Goal: Transaction & Acquisition: Purchase product/service

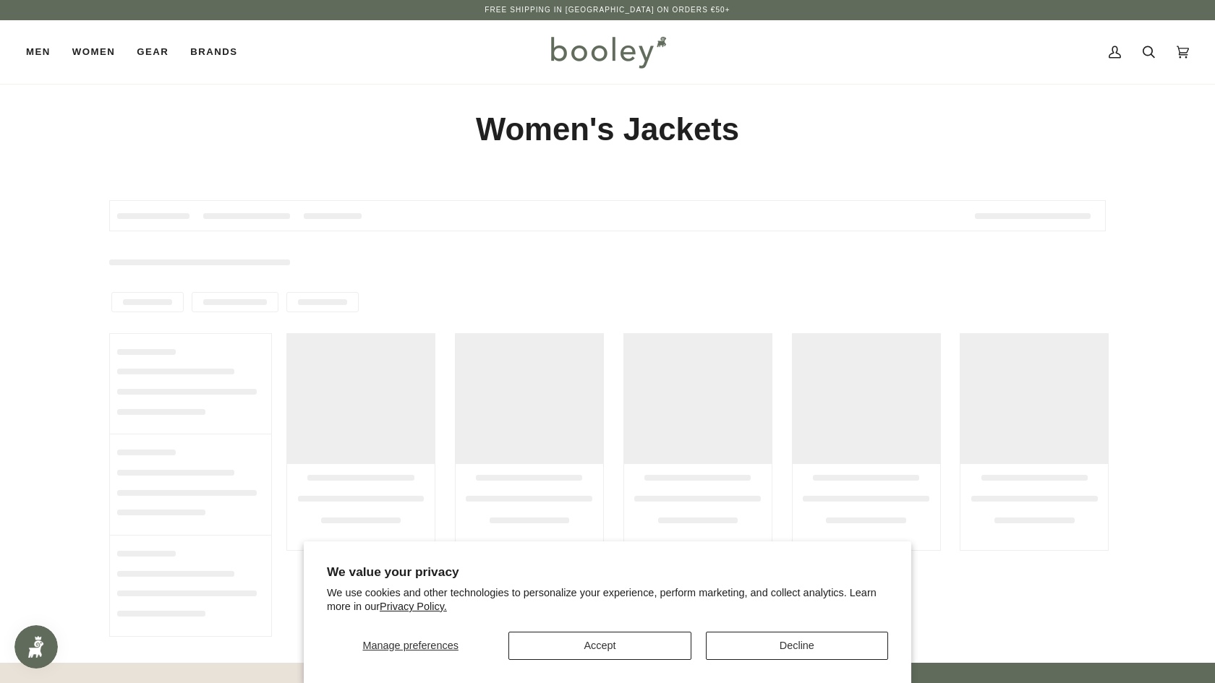
click at [620, 648] on button "Accept" at bounding box center [599, 646] width 182 height 28
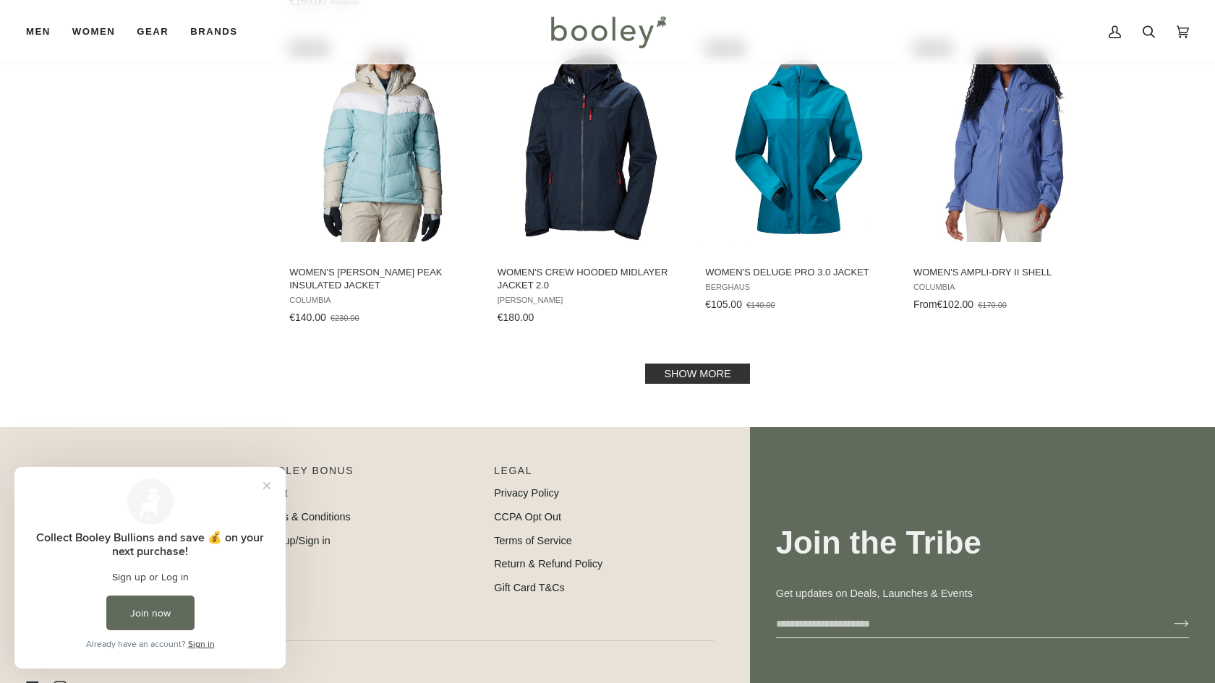
scroll to position [1471, 0]
click at [712, 372] on link "Show more" at bounding box center [697, 373] width 104 height 20
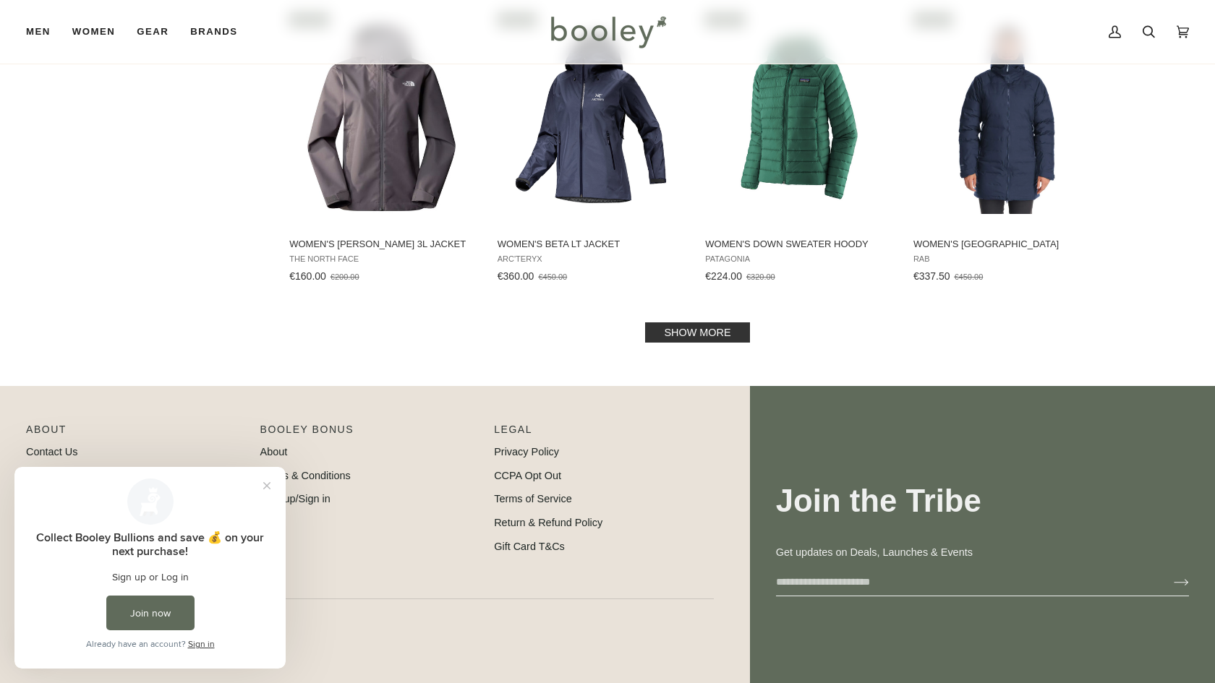
scroll to position [3112, 0]
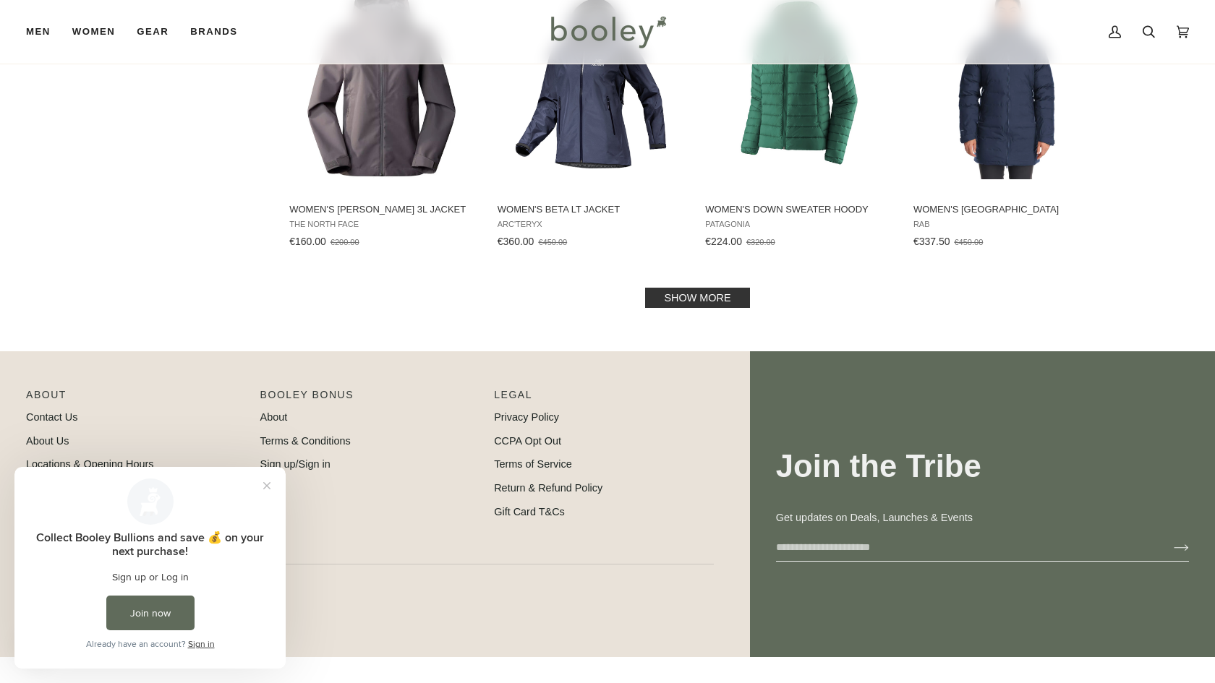
click at [720, 292] on link "Show more" at bounding box center [697, 298] width 104 height 20
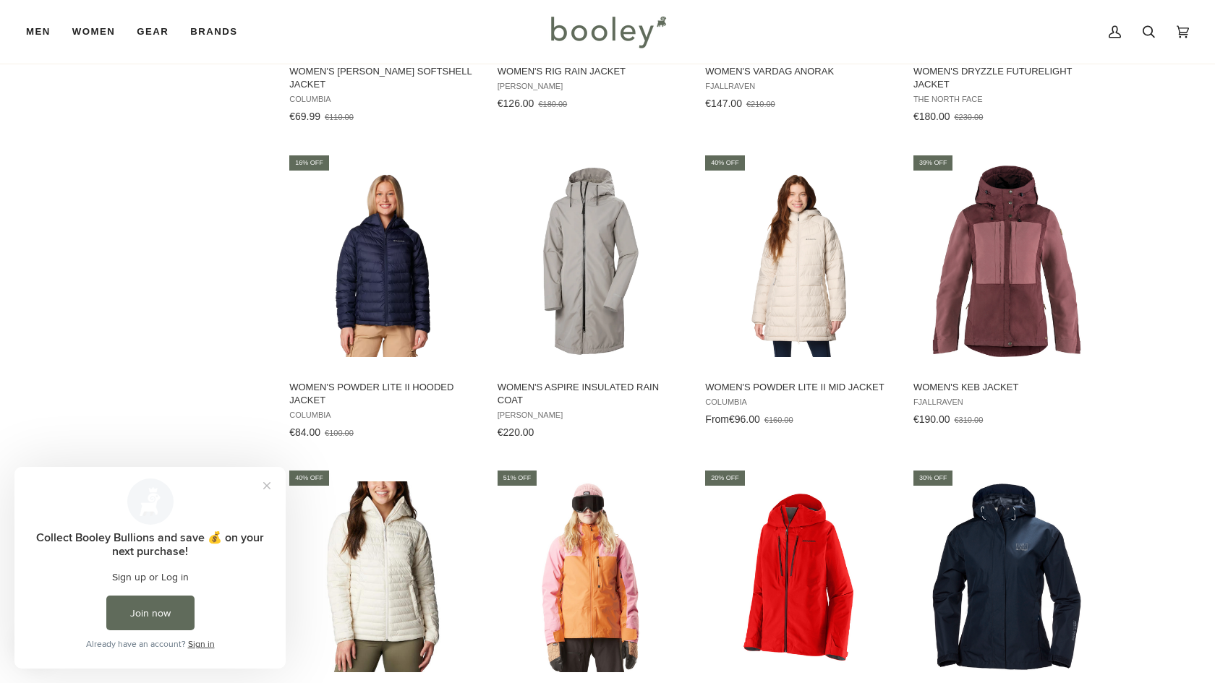
scroll to position [3555, 0]
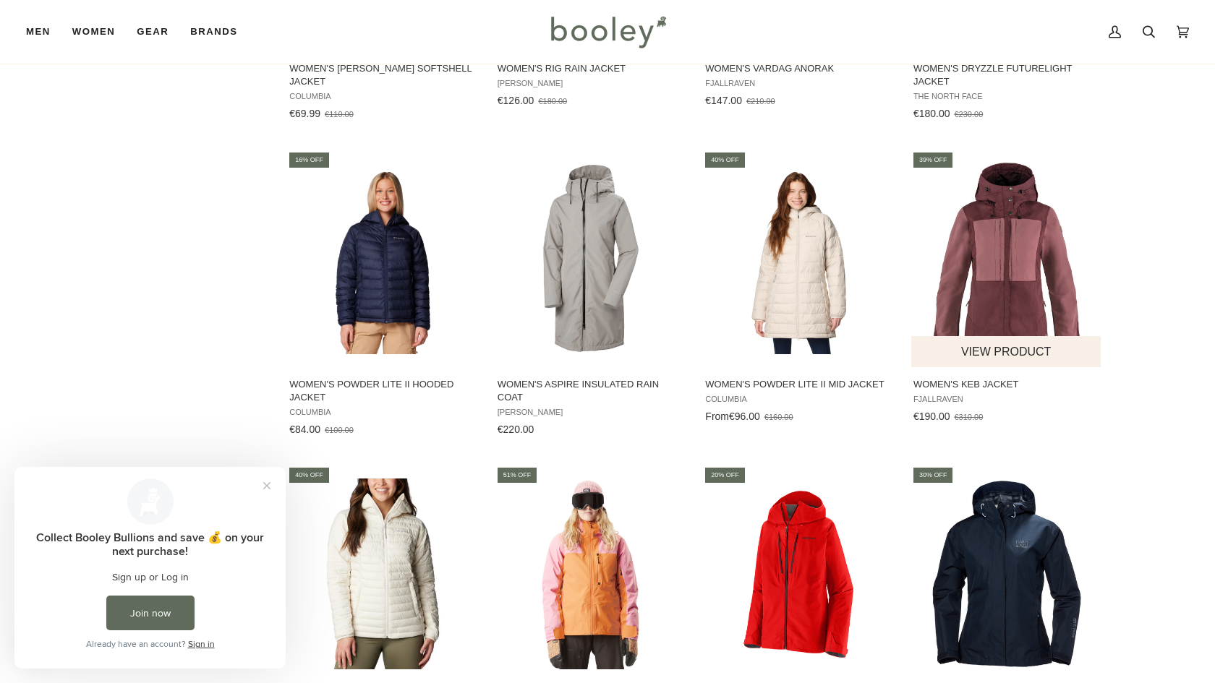
click at [1025, 255] on img "Women's Keb Jacket" at bounding box center [1007, 259] width 192 height 192
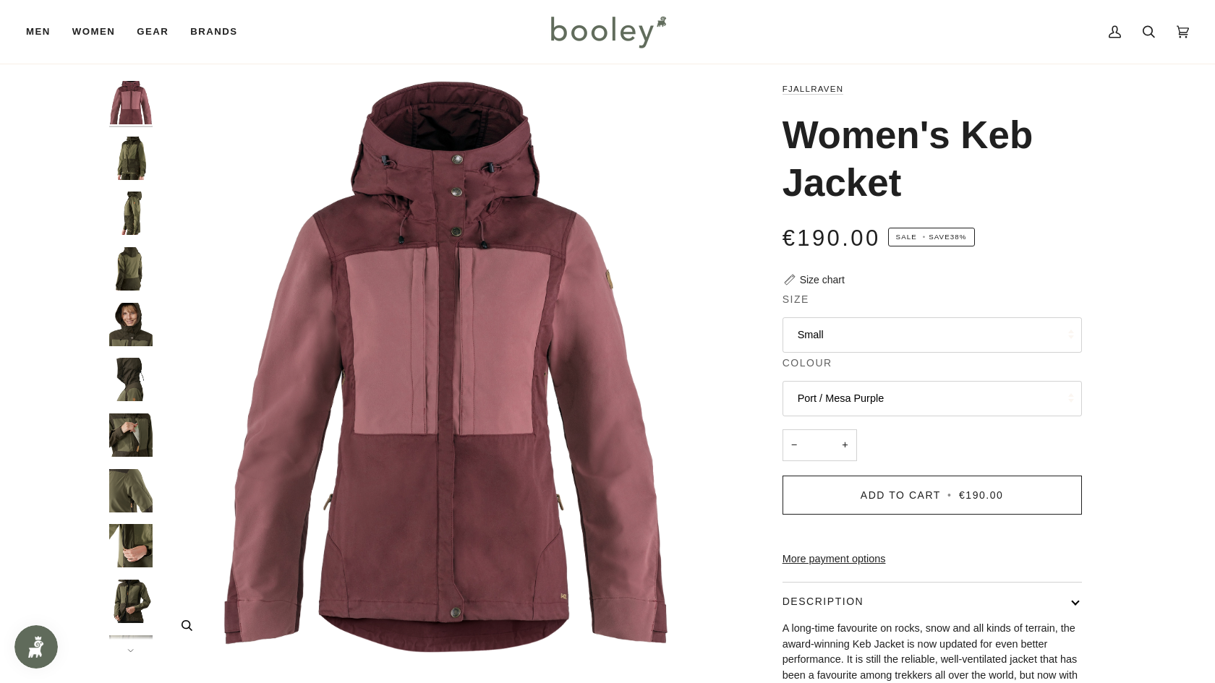
scroll to position [22, 0]
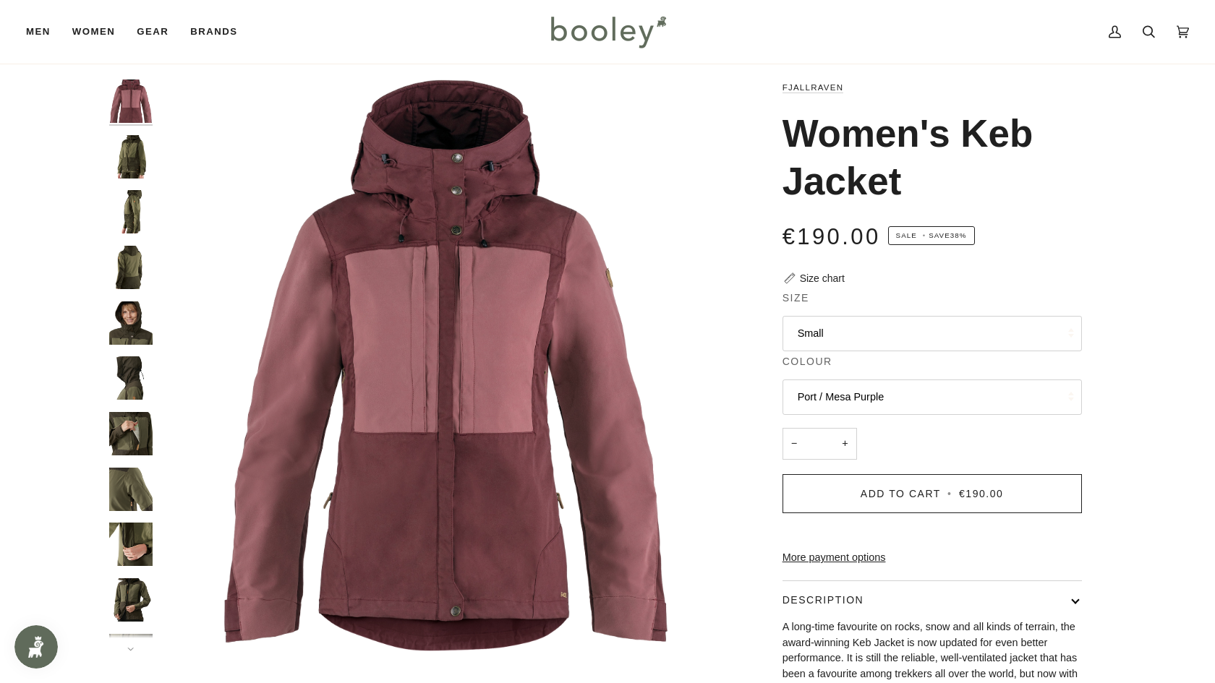
click at [132, 158] on img "Fjallraven Women's Keb Jacket - Booley Galway" at bounding box center [130, 156] width 43 height 43
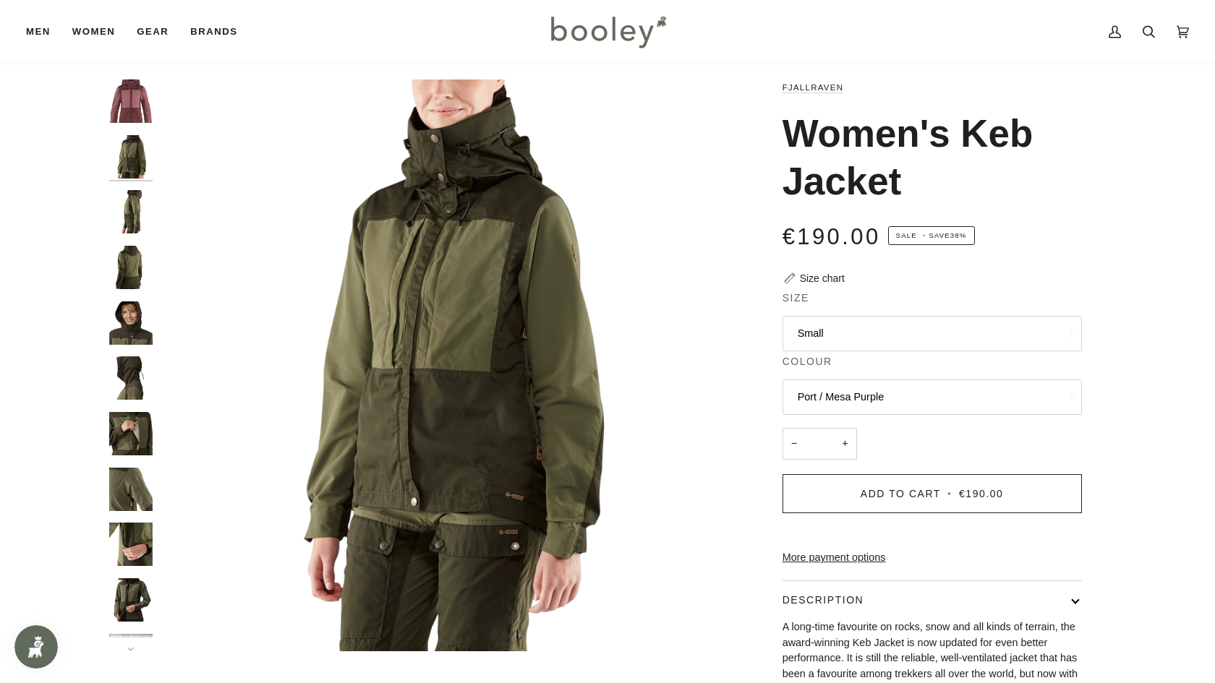
click at [136, 205] on img "Fjallraven Women's Keb Jacket - Booley Galway" at bounding box center [130, 211] width 43 height 43
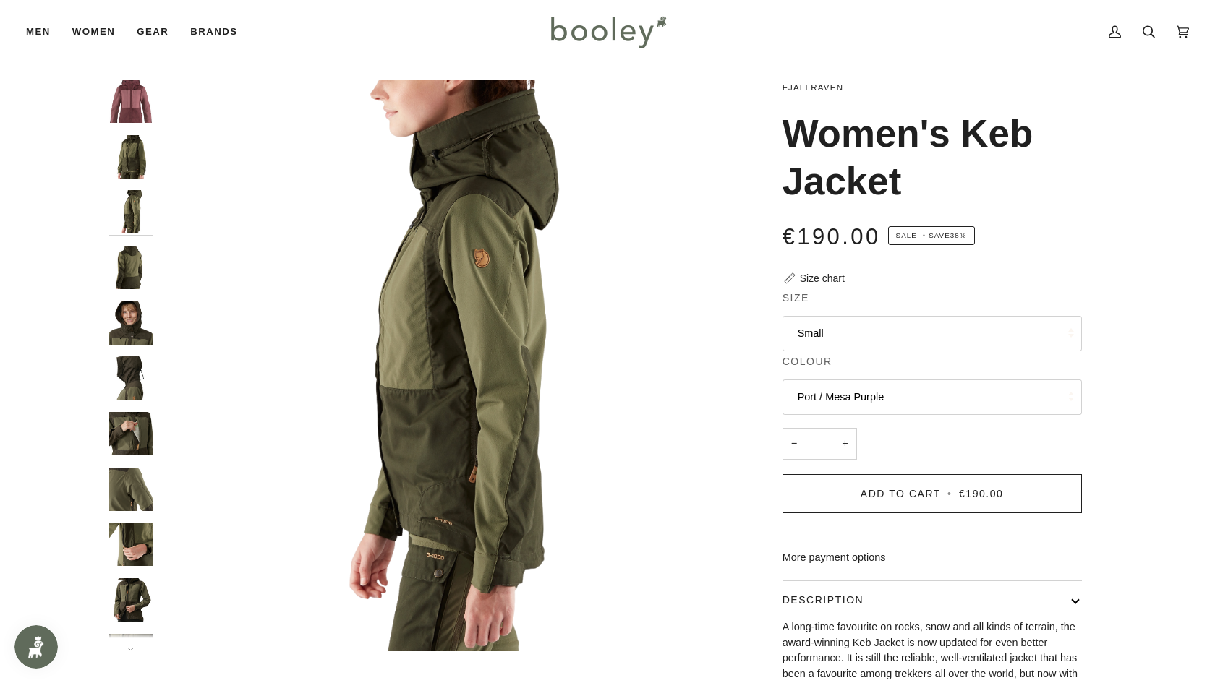
click at [137, 257] on img "Fjallraven Women's Keb Jacket - Booley Galway" at bounding box center [130, 267] width 43 height 43
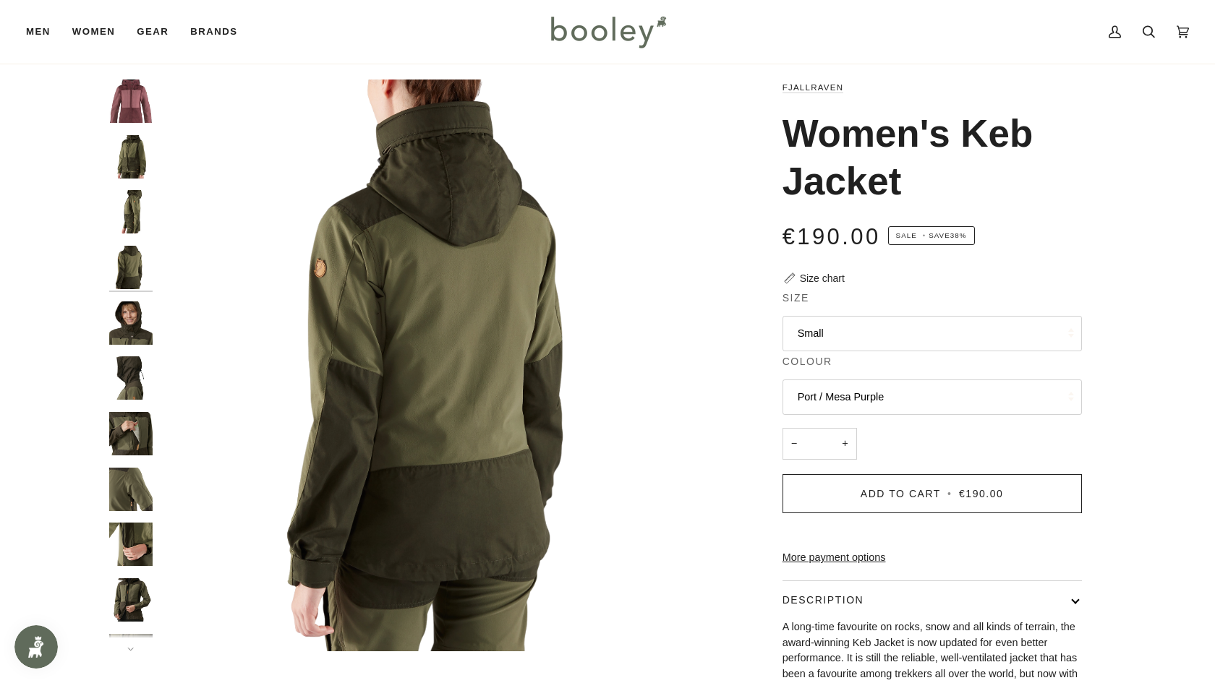
click at [130, 318] on img "Fjallraven Women's Keb Jacket - Booley Galway" at bounding box center [130, 323] width 43 height 43
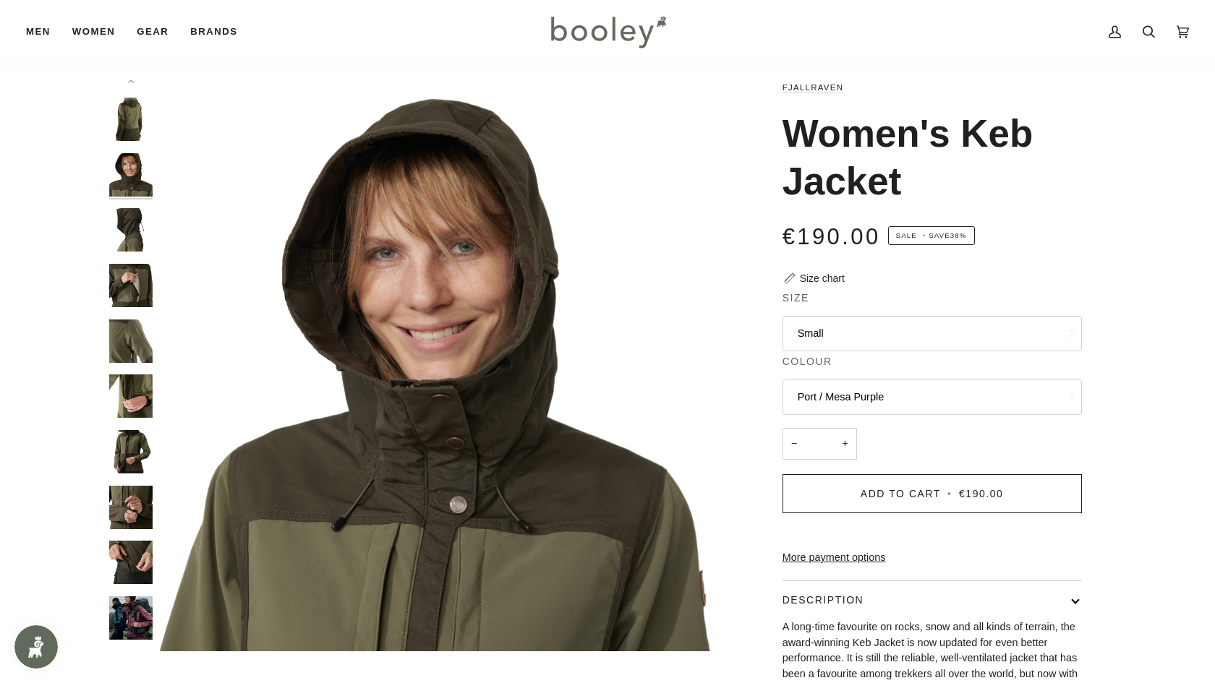
scroll to position [142, 0]
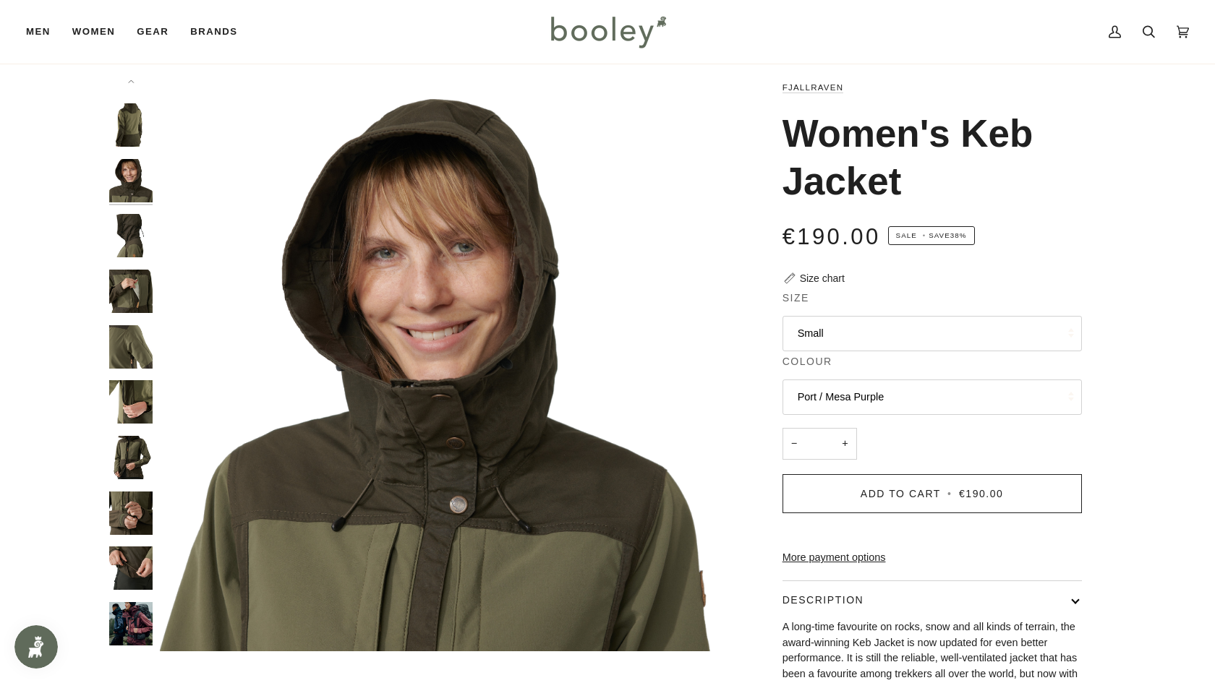
click at [139, 626] on img "Fjallraven Women's Keb Jacket - Booley Galway" at bounding box center [130, 623] width 43 height 43
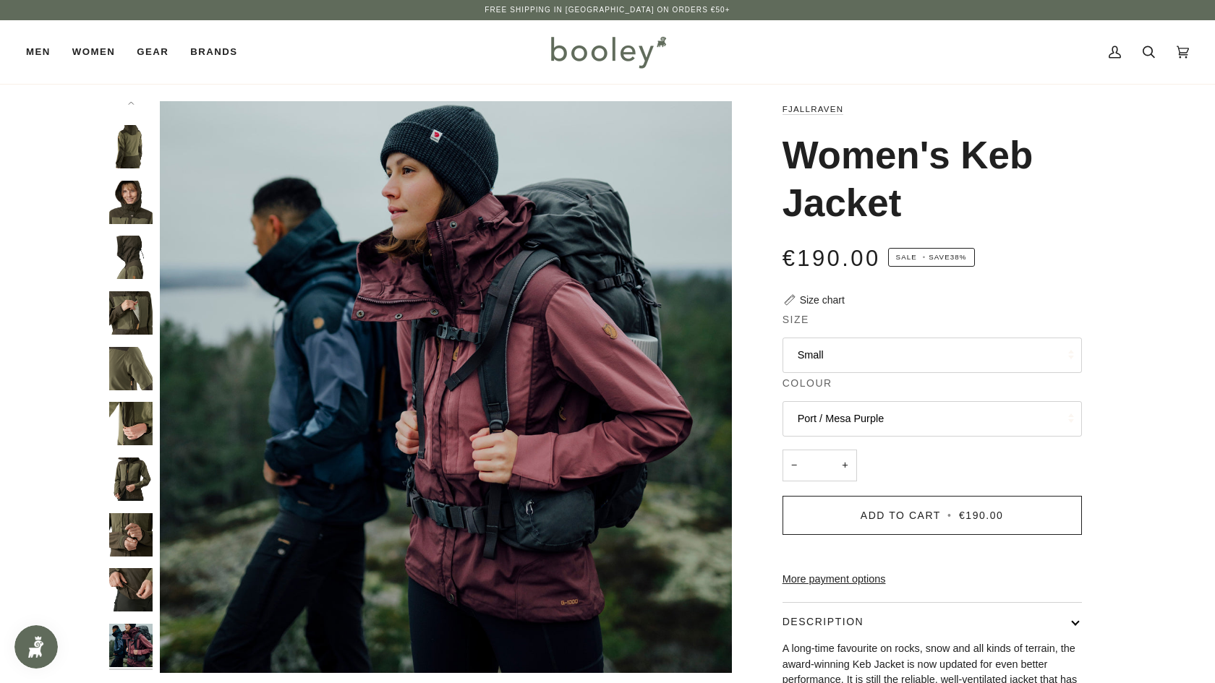
scroll to position [0, 0]
drag, startPoint x: 923, startPoint y: 206, endPoint x: 789, endPoint y: 157, distance: 142.5
click at [789, 155] on h1 "Women's Keb Jacket" at bounding box center [926, 179] width 289 height 95
copy h1 "Women's Keb Jacket"
